Goal: Transaction & Acquisition: Purchase product/service

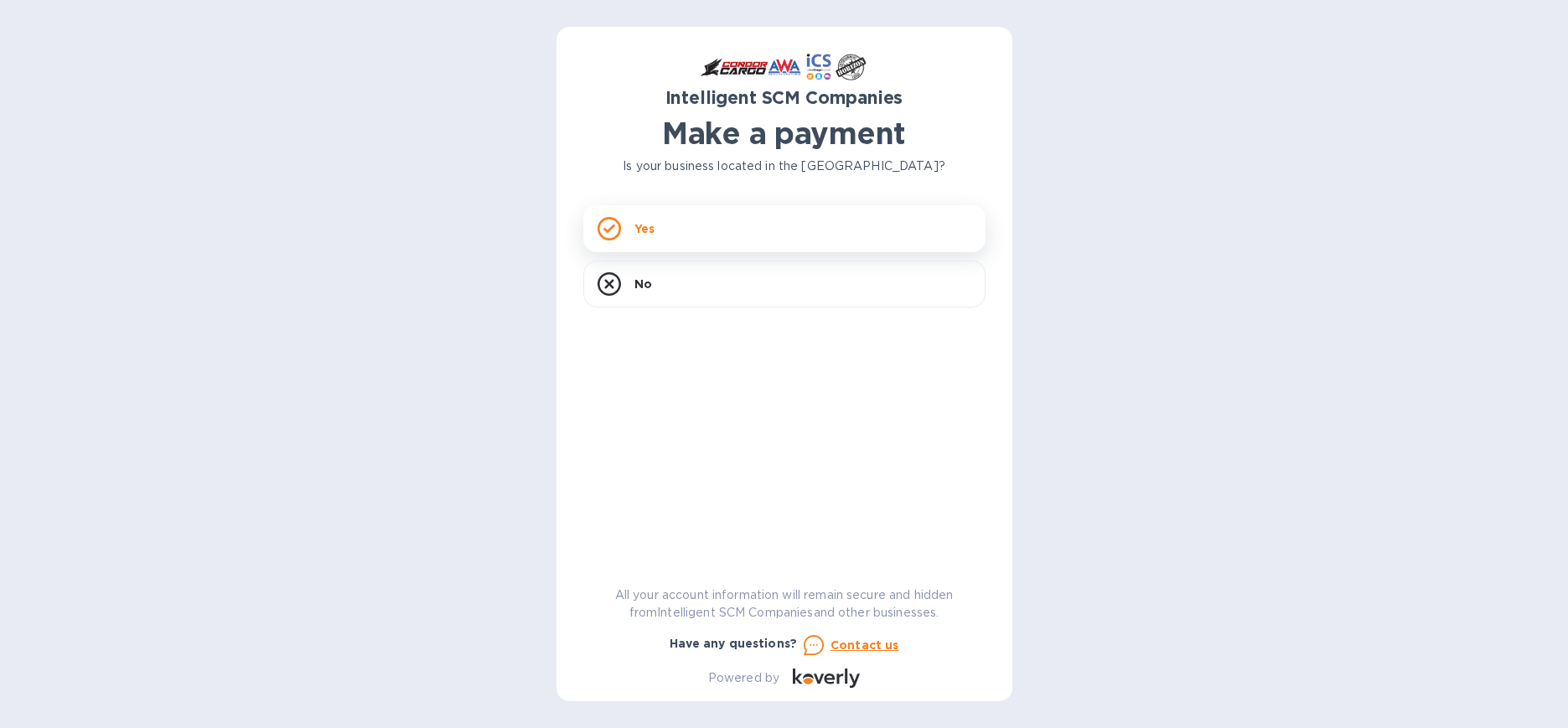
click at [901, 242] on div "Yes" at bounding box center [784, 229] width 402 height 47
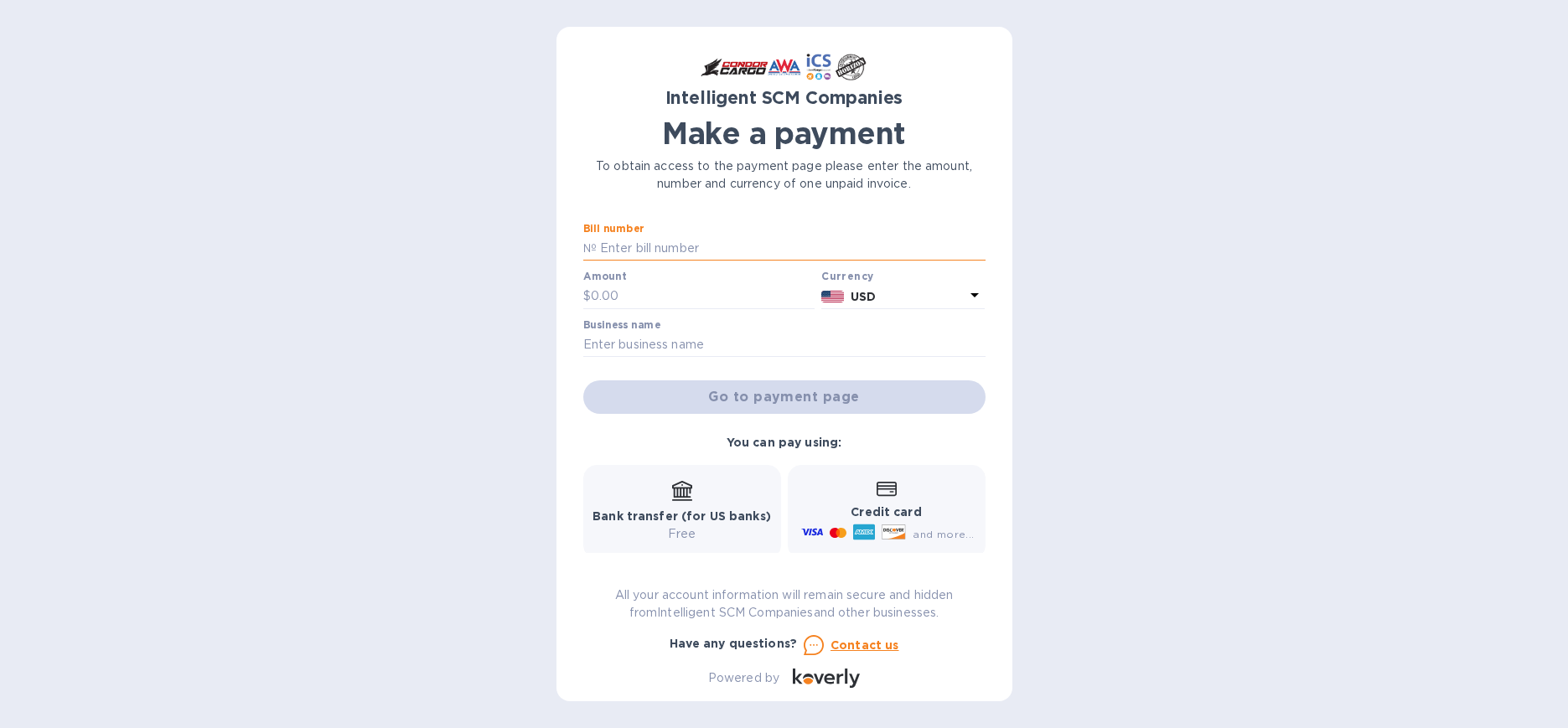
click at [642, 244] on input "text" at bounding box center [791, 249] width 389 height 25
type input "v"
paste input "5YR80501131"
type input "5YR80501131"
click at [679, 307] on input "text" at bounding box center [703, 297] width 224 height 25
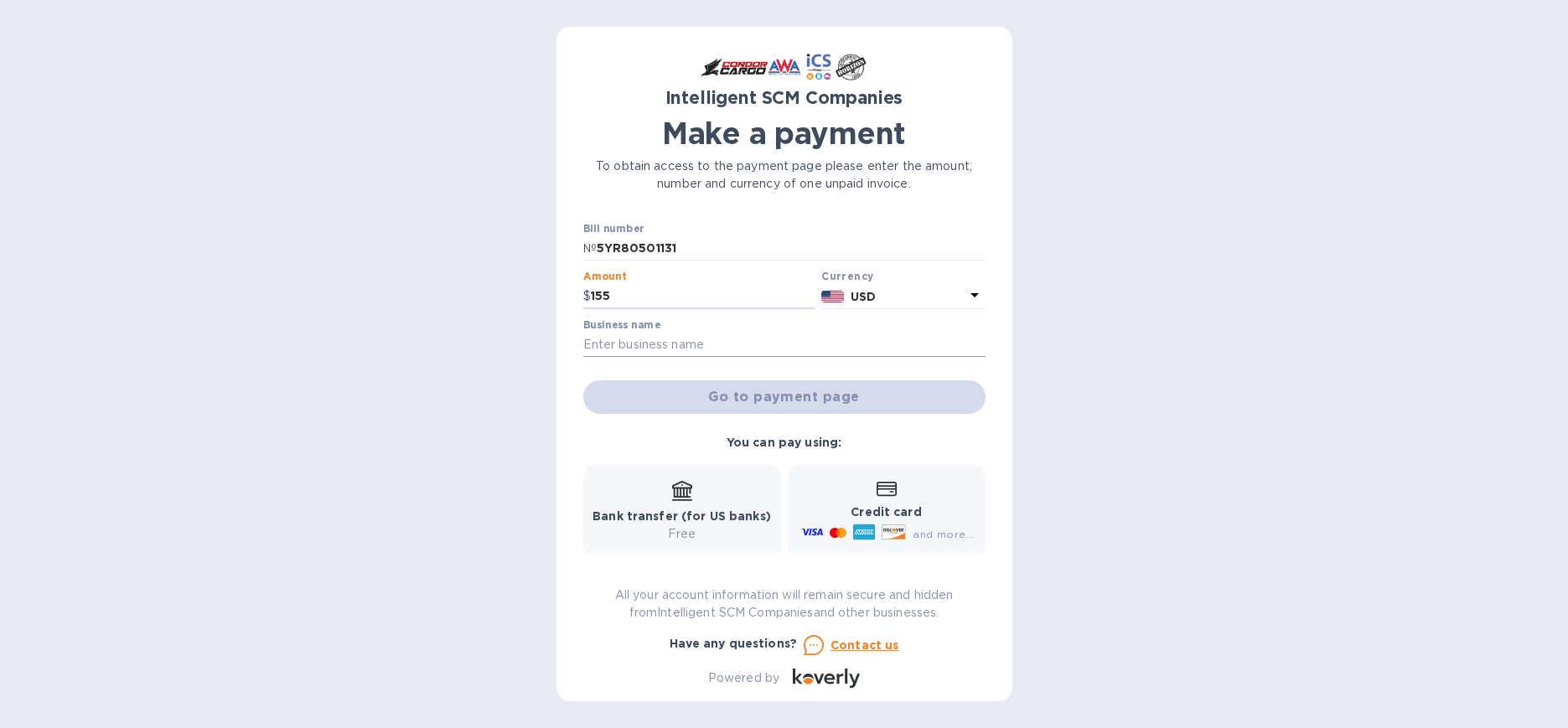
type input "155"
click at [684, 347] on input "text" at bounding box center [784, 345] width 402 height 25
type input "Yale School of Public Health/[PERSON_NAME]"
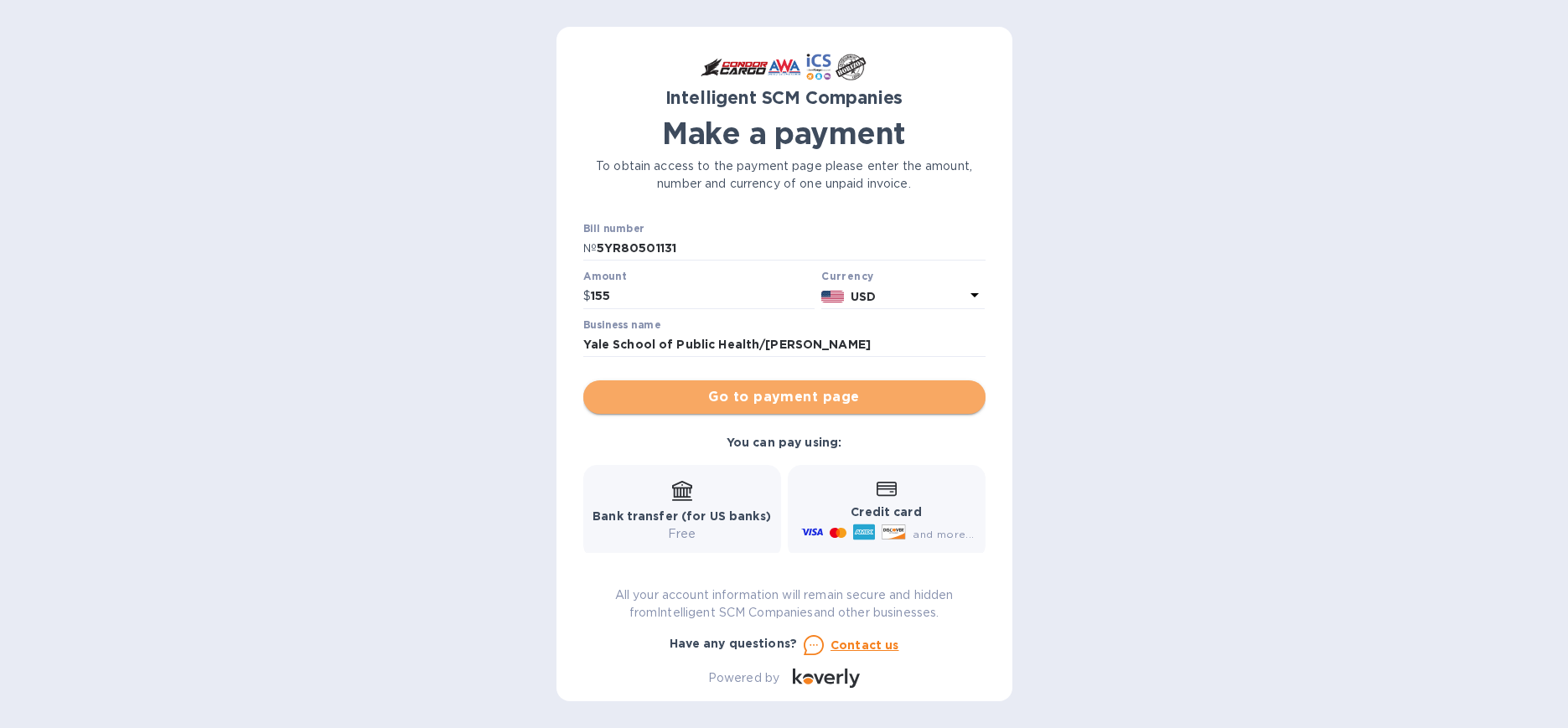
click at [856, 399] on span "Go to payment page" at bounding box center [784, 397] width 375 height 20
